Goal: Transaction & Acquisition: Subscribe to service/newsletter

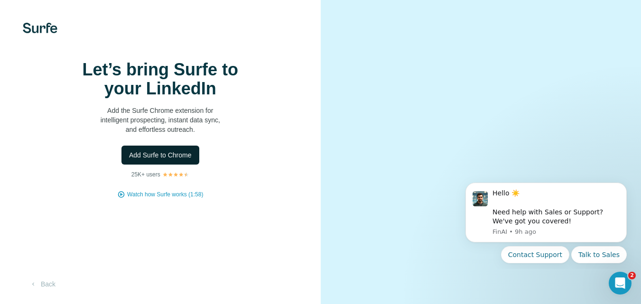
click at [157, 165] on button "Add Surfe to Chrome" at bounding box center [161, 155] width 78 height 19
